Goal: Task Accomplishment & Management: Manage account settings

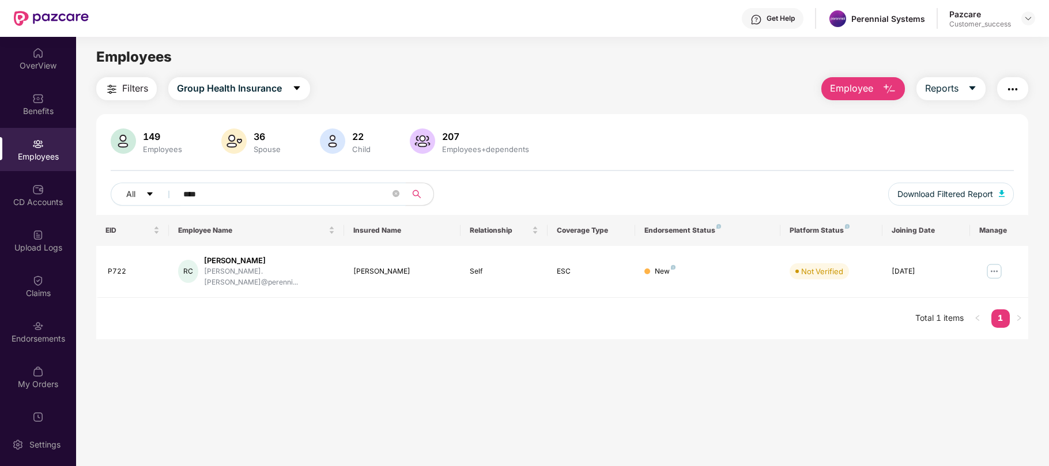
scroll to position [18, 0]
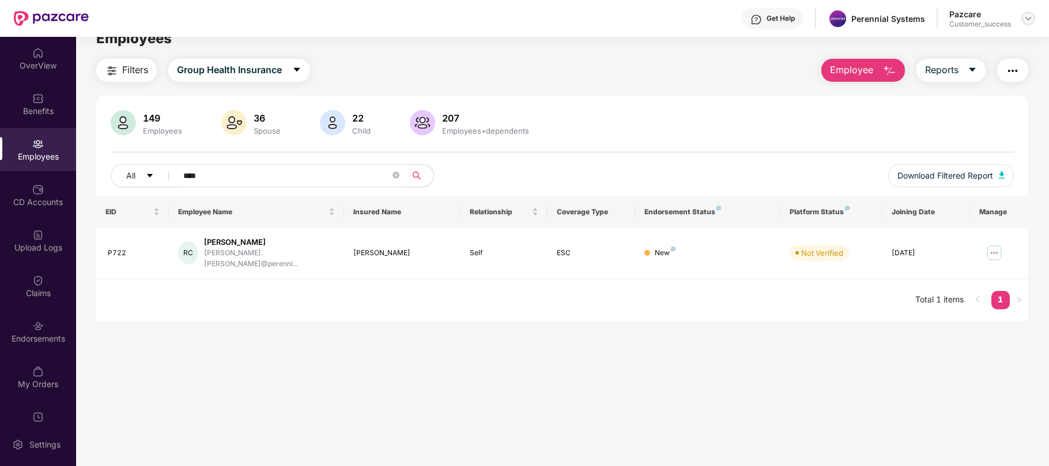
click at [1027, 17] on img at bounding box center [1027, 18] width 9 height 9
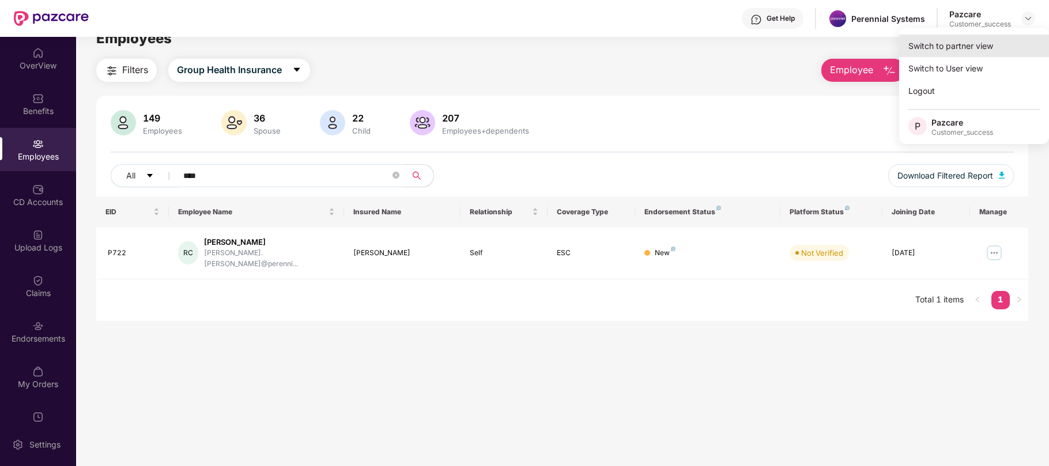
click at [962, 48] on div "Switch to partner view" at bounding box center [974, 46] width 150 height 22
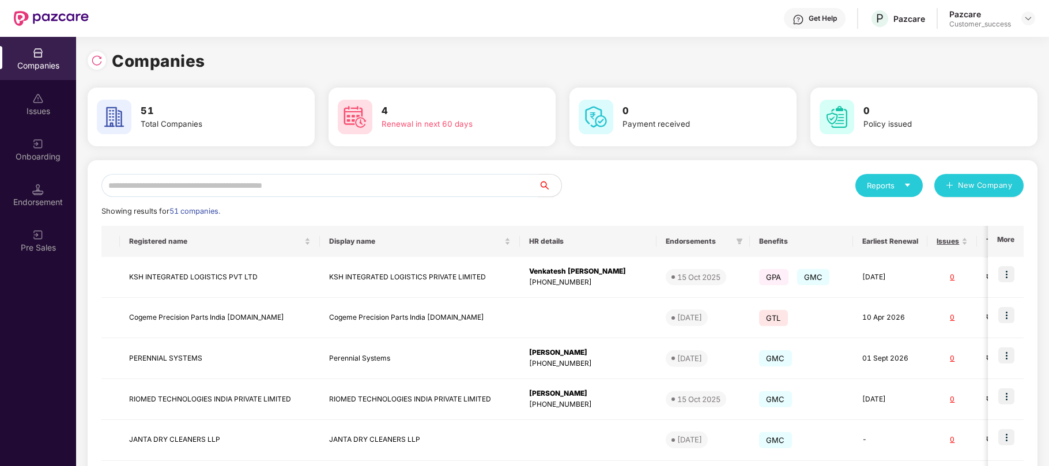
click at [272, 190] on input "text" at bounding box center [319, 185] width 437 height 23
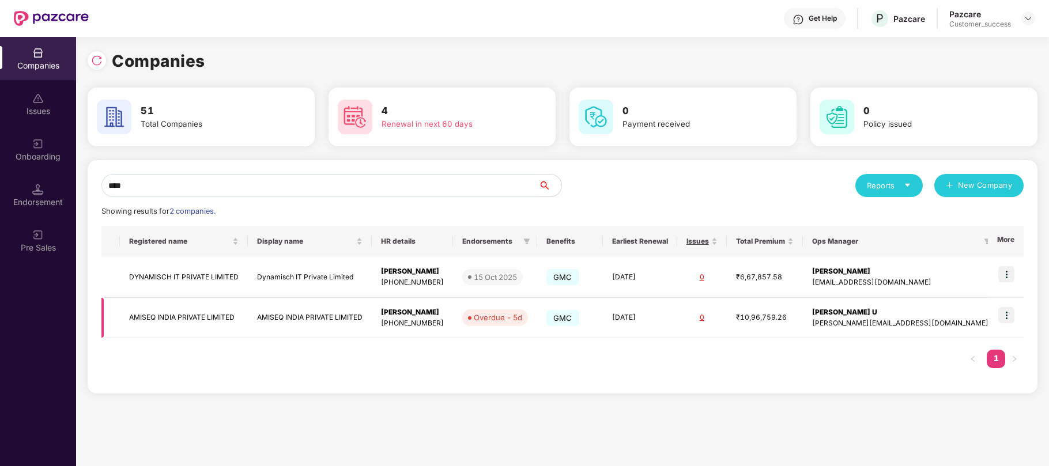
type input "****"
click at [1008, 316] on img at bounding box center [1006, 315] width 16 height 16
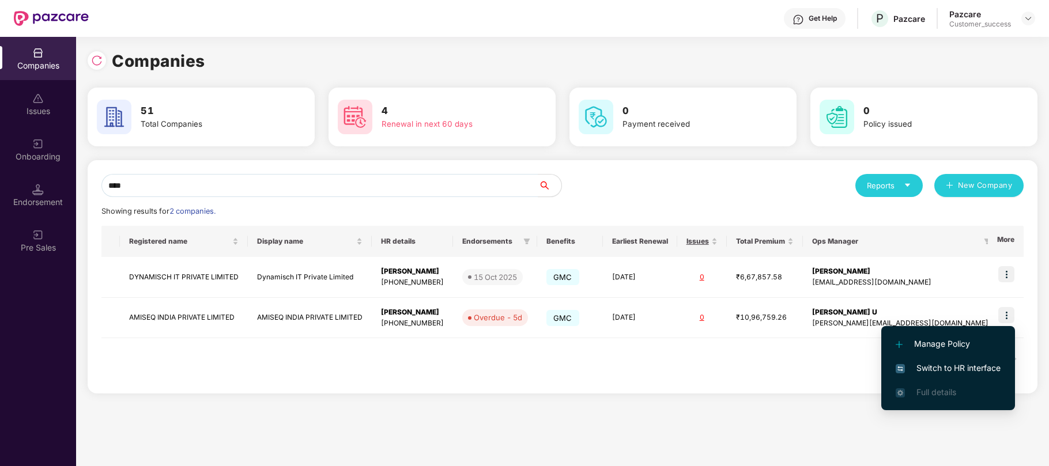
click at [929, 363] on span "Switch to HR interface" at bounding box center [947, 368] width 105 height 13
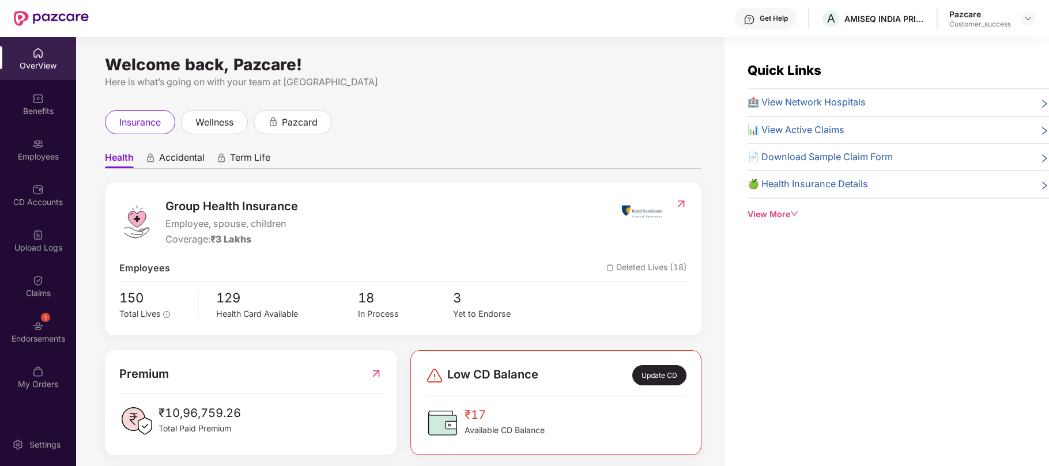
click at [38, 146] on img at bounding box center [38, 144] width 12 height 12
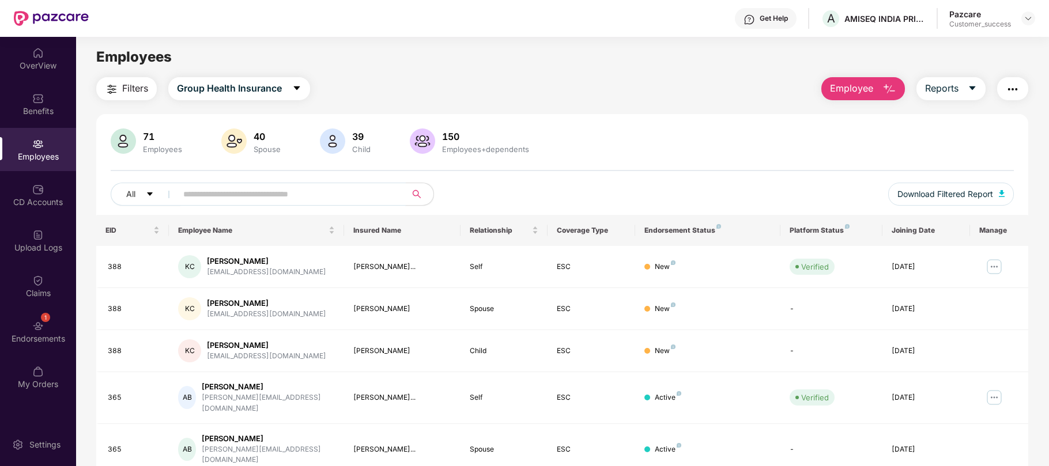
click at [298, 195] on input "text" at bounding box center [286, 194] width 207 height 17
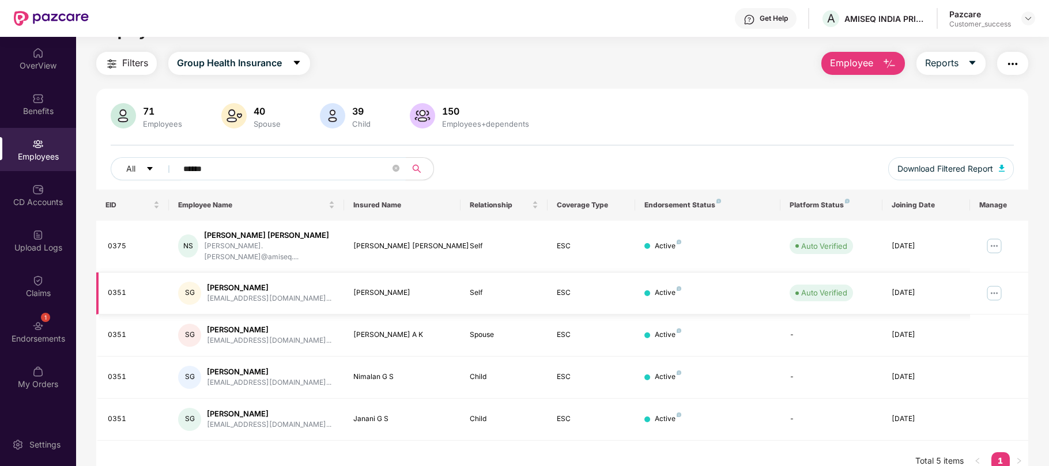
scroll to position [24, 0]
type input "******"
click at [989, 286] on img at bounding box center [994, 295] width 18 height 18
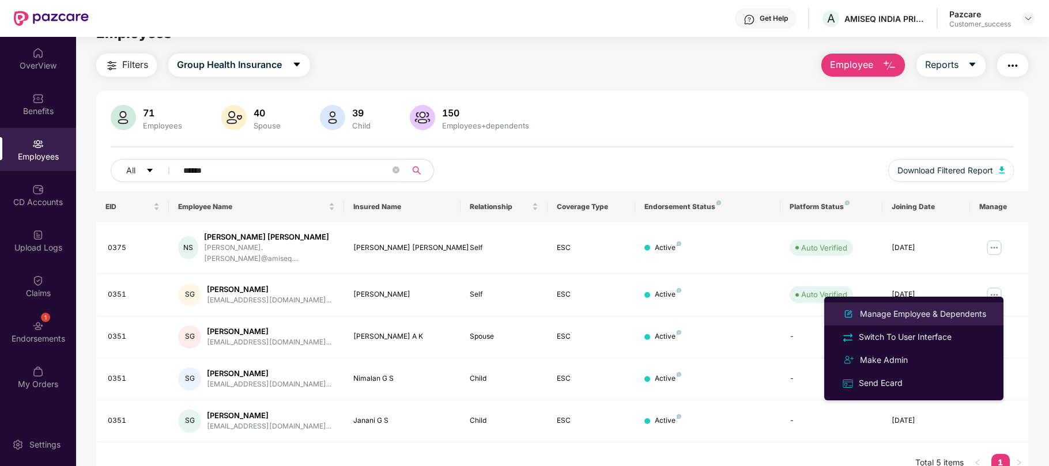
click at [903, 312] on div "Manage Employee & Dependents" at bounding box center [922, 314] width 131 height 13
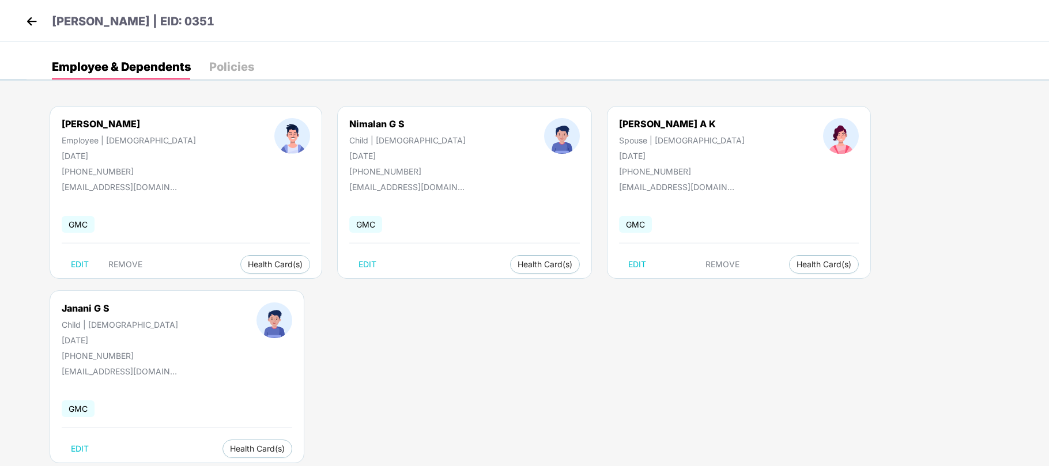
click at [35, 24] on img at bounding box center [31, 21] width 17 height 17
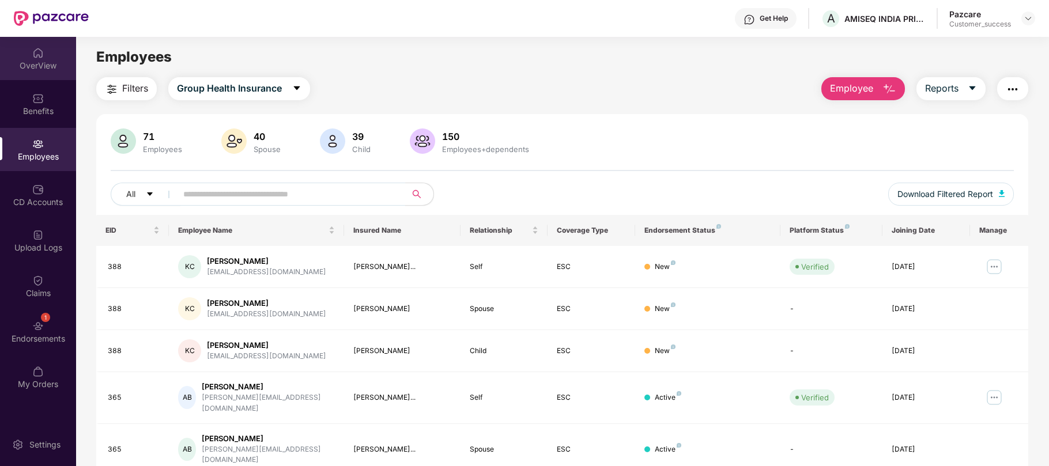
click at [35, 67] on div "OverView" at bounding box center [38, 66] width 76 height 12
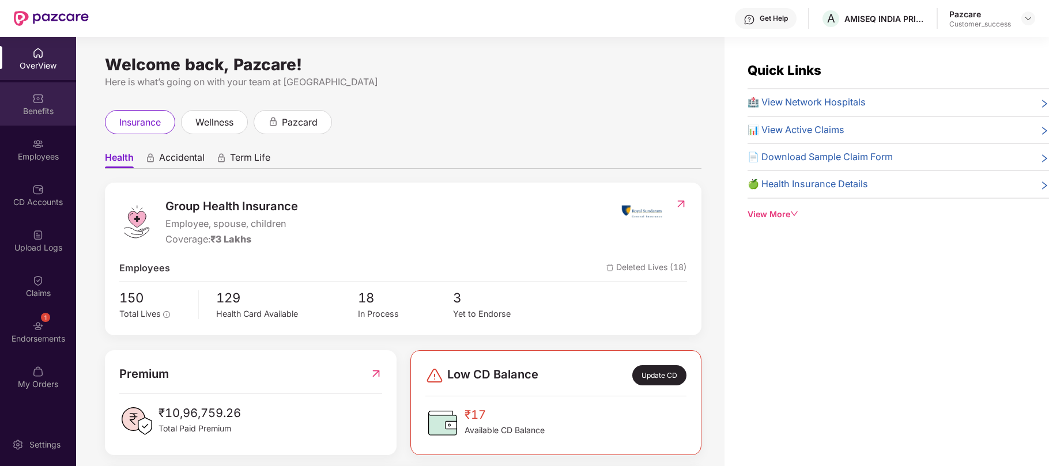
click at [40, 109] on div "Benefits" at bounding box center [38, 111] width 76 height 12
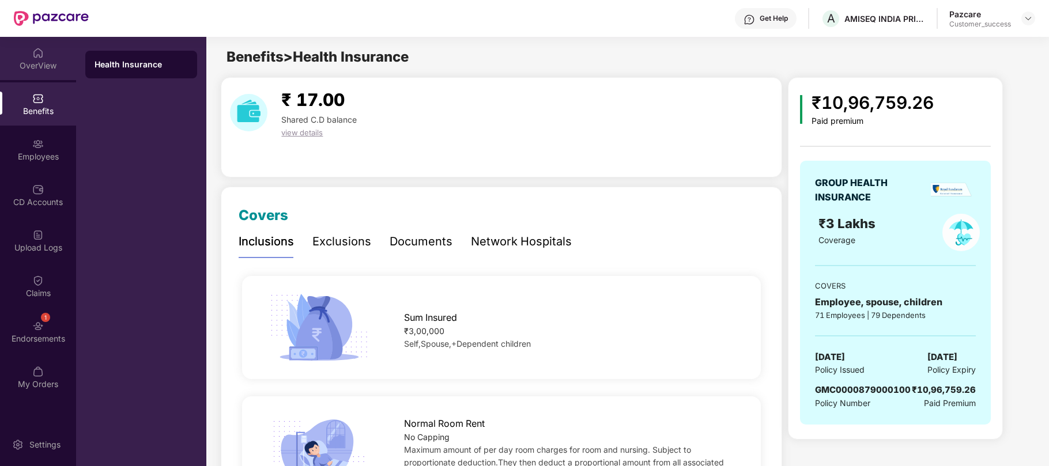
click at [49, 63] on div "OverView" at bounding box center [38, 66] width 76 height 12
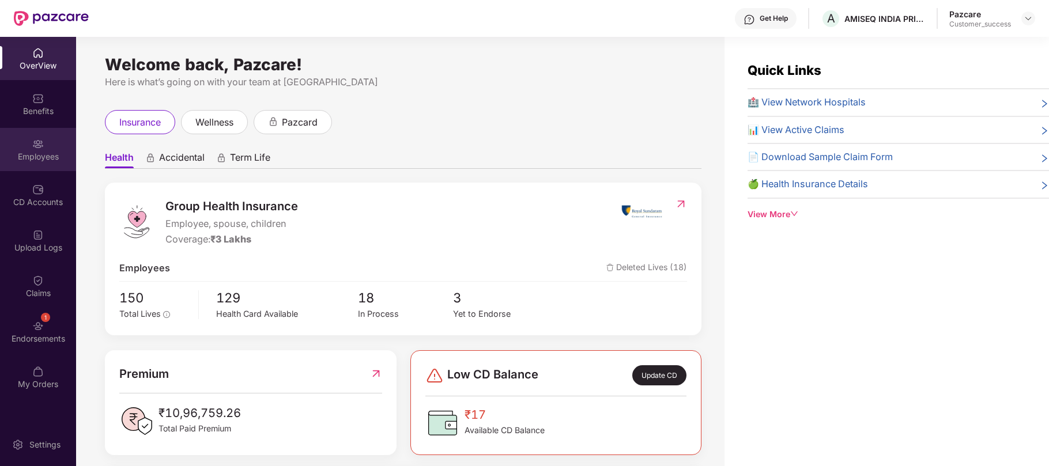
click at [37, 160] on div "Employees" at bounding box center [38, 157] width 76 height 12
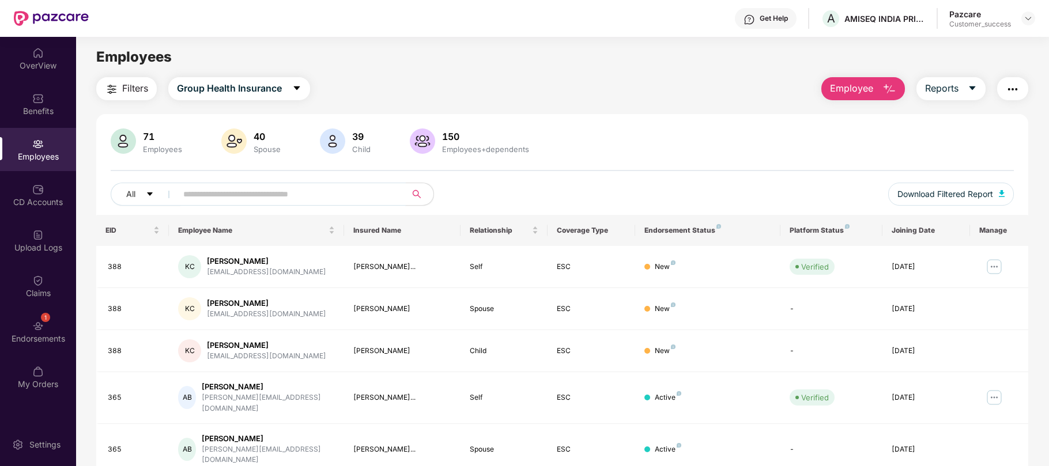
click at [234, 192] on input "text" at bounding box center [286, 194] width 207 height 17
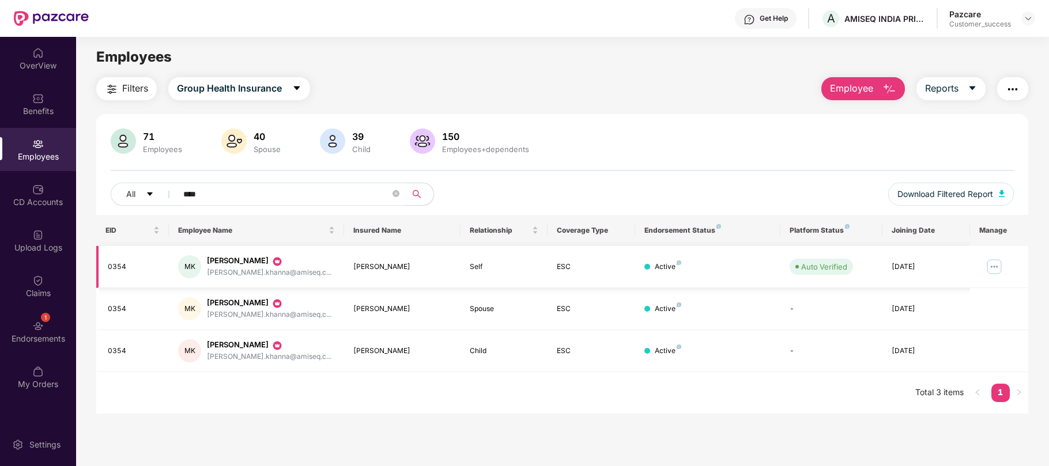
type input "****"
click at [992, 265] on img at bounding box center [994, 267] width 18 height 18
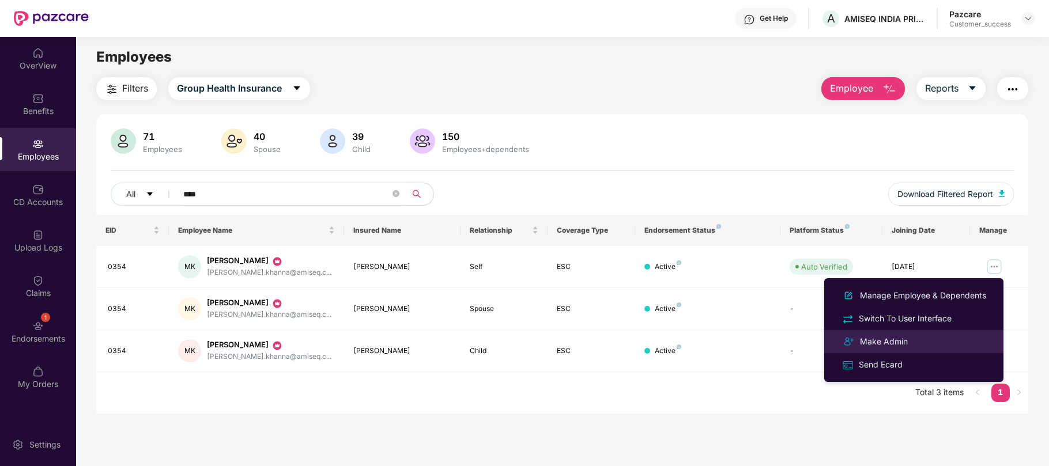
click at [897, 336] on div "Make Admin" at bounding box center [883, 341] width 52 height 13
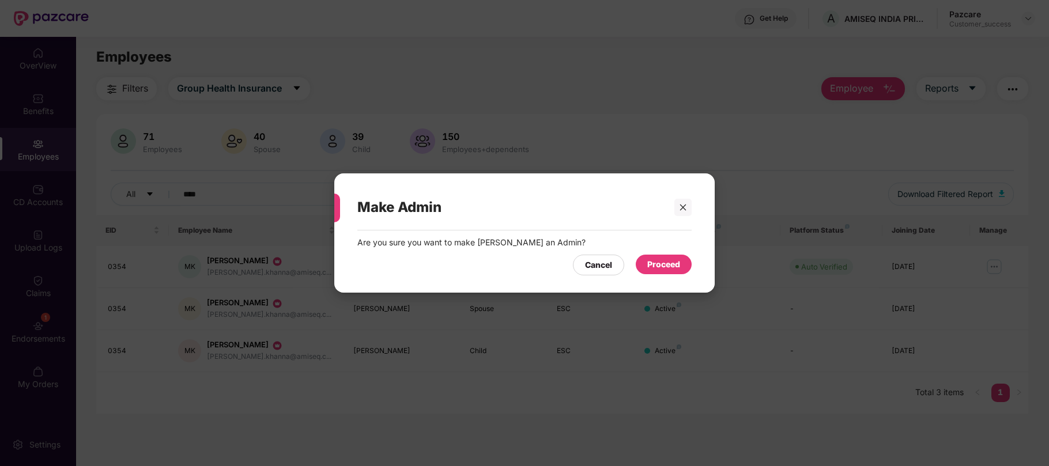
click at [651, 266] on div "Proceed" at bounding box center [663, 264] width 33 height 13
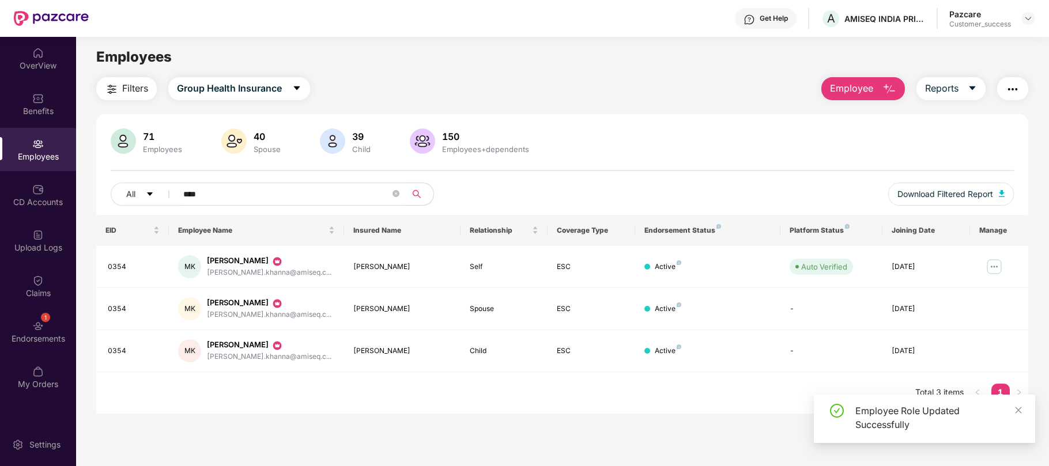
click at [41, 150] on div "Employees" at bounding box center [38, 149] width 76 height 43
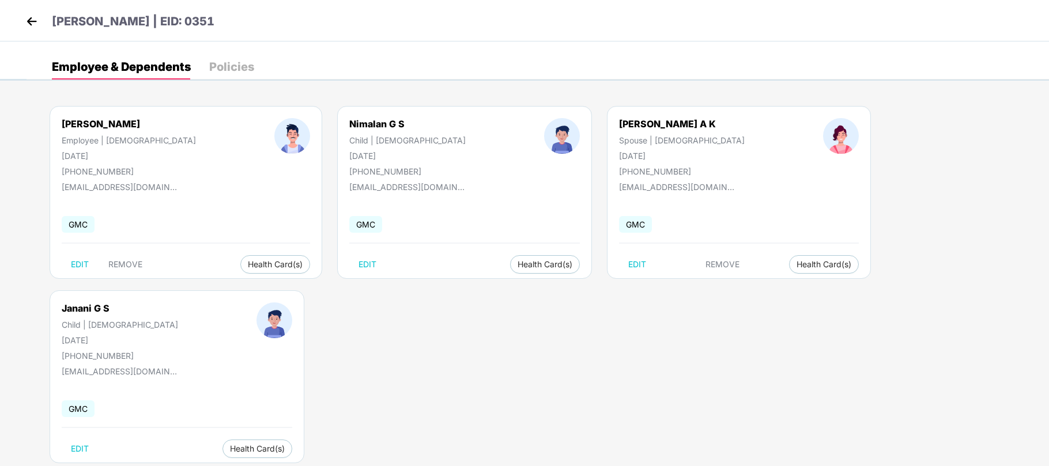
click at [28, 18] on img at bounding box center [31, 21] width 17 height 17
drag, startPoint x: 28, startPoint y: 1, endPoint x: 160, endPoint y: 28, distance: 135.3
click at [160, 28] on p "[PERSON_NAME] | EID: 0351" at bounding box center [133, 22] width 162 height 18
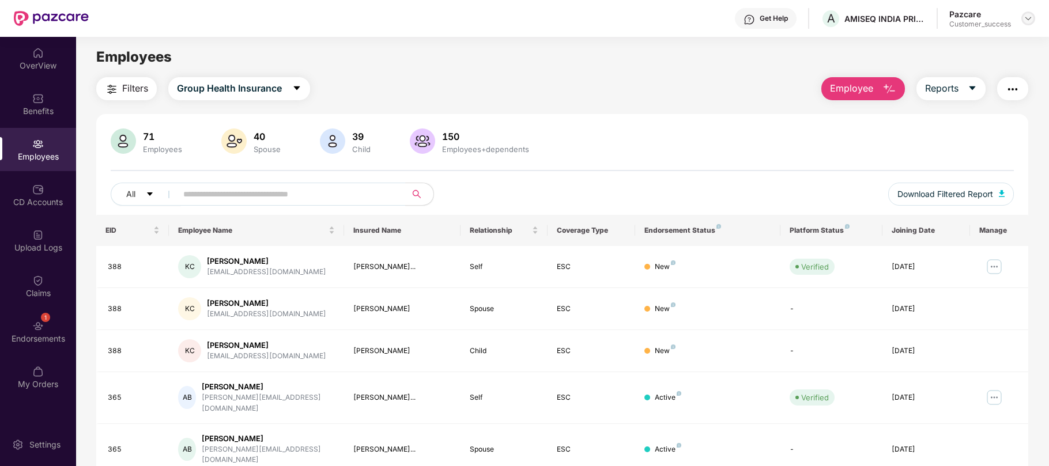
click at [1027, 17] on img at bounding box center [1027, 18] width 9 height 9
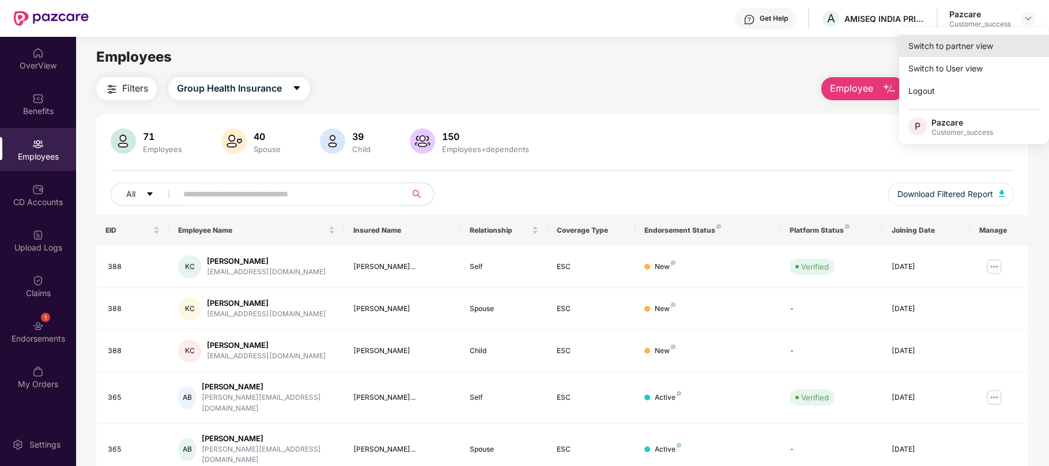
click at [990, 44] on div "Switch to partner view" at bounding box center [974, 46] width 150 height 22
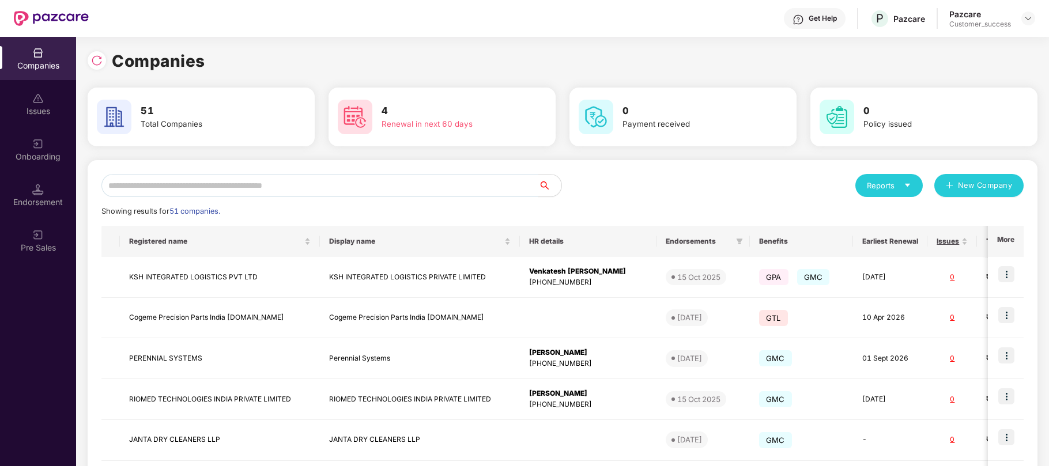
click at [353, 189] on input "text" at bounding box center [319, 185] width 437 height 23
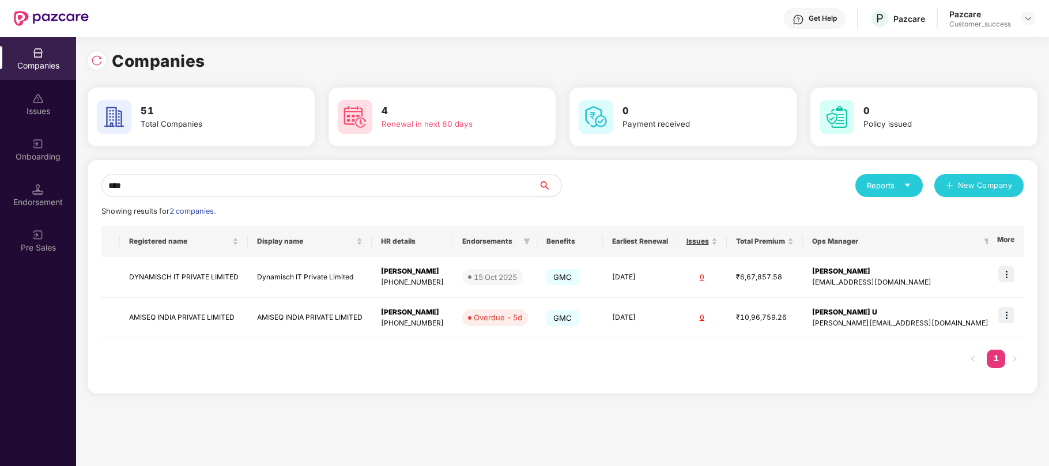
type input "****"
